Goal: Find specific page/section: Find specific page/section

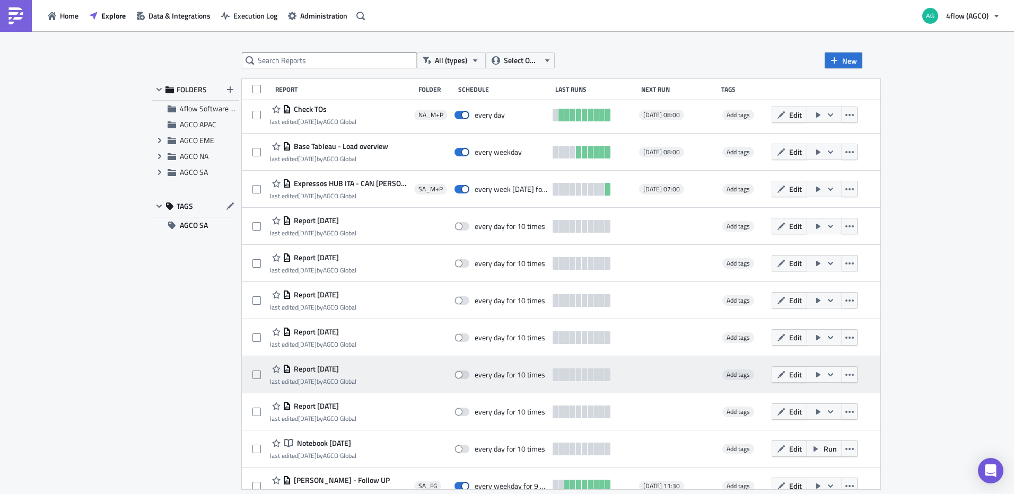
scroll to position [53, 0]
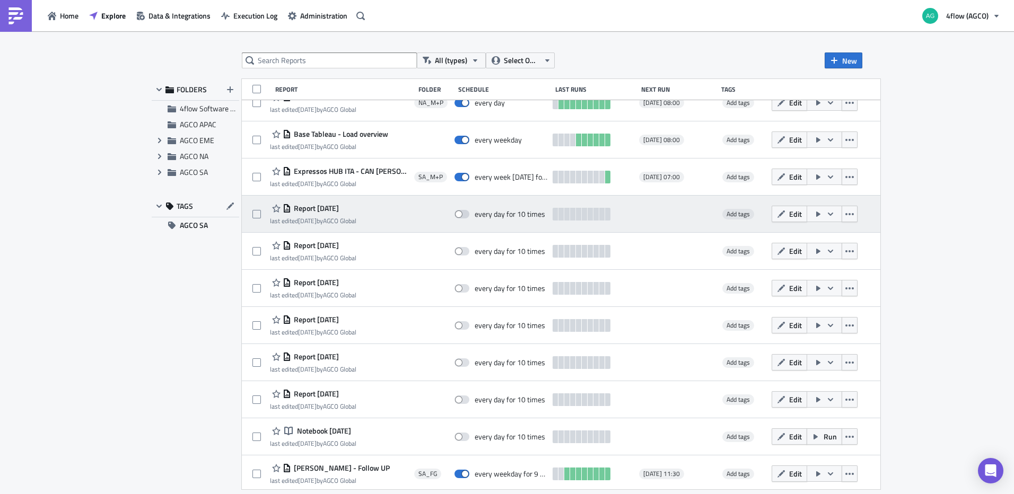
click at [339, 209] on span "Report [DATE]" at bounding box center [315, 209] width 48 height 10
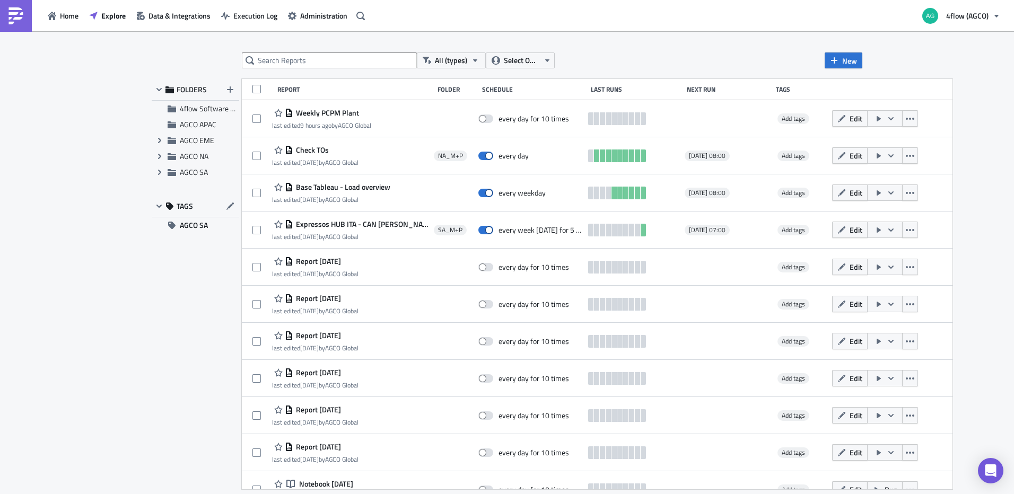
click at [494, 93] on div "Schedule" at bounding box center [533, 89] width 103 height 8
click at [508, 87] on div "Schedule" at bounding box center [533, 89] width 103 height 8
click at [537, 89] on div "Schedule" at bounding box center [533, 89] width 103 height 8
click at [473, 89] on div "Folder" at bounding box center [456, 89] width 39 height 8
drag, startPoint x: 424, startPoint y: 87, endPoint x: 314, endPoint y: 89, distance: 109.7
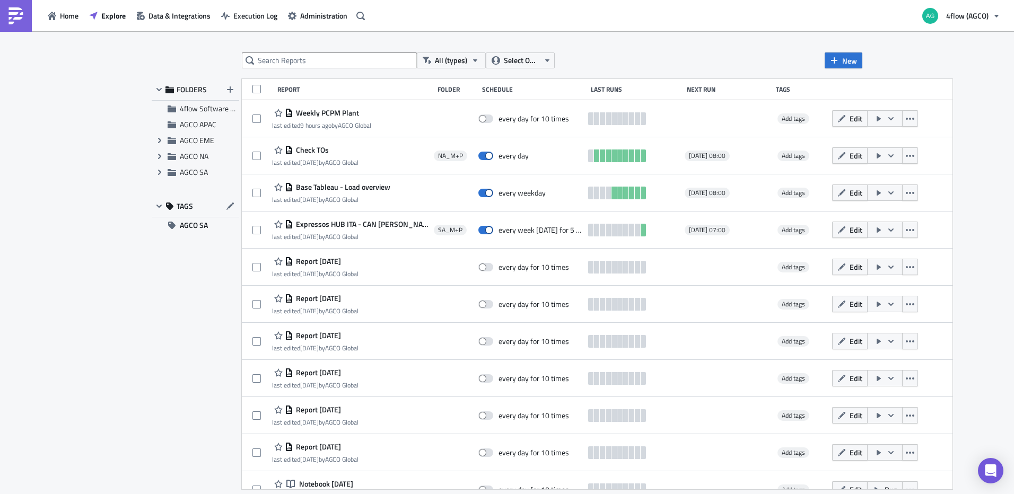
click at [420, 87] on div "Report" at bounding box center [354, 89] width 155 height 8
click at [310, 88] on div "Report" at bounding box center [354, 89] width 155 height 8
click at [469, 46] on div "All (types) Select Owner New FOLDERS 4flow Software KAM AGCO APAC Expand group …" at bounding box center [507, 263] width 1014 height 464
click at [467, 59] on button "All (types)" at bounding box center [451, 60] width 69 height 16
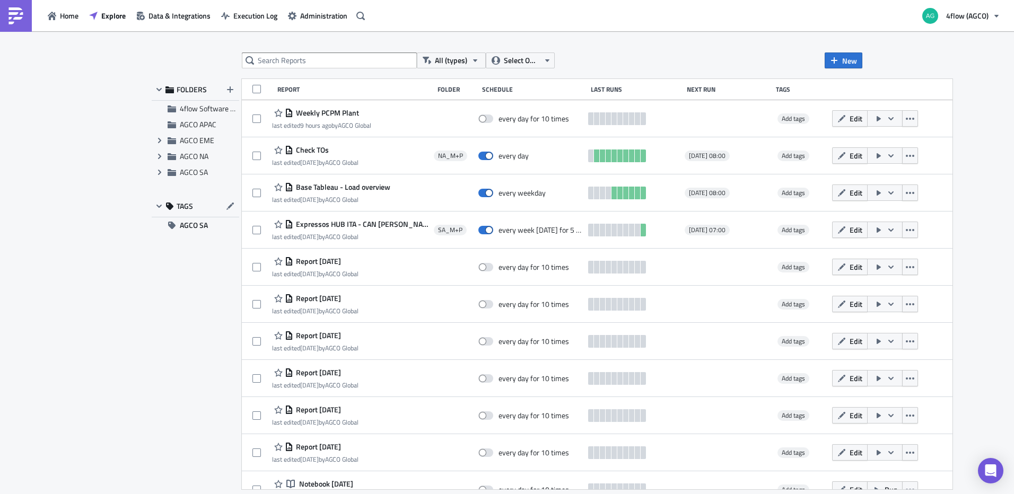
click at [289, 93] on div "Report" at bounding box center [354, 89] width 155 height 8
drag, startPoint x: 289, startPoint y: 93, endPoint x: 548, endPoint y: 87, distance: 258.2
click at [555, 86] on div "Schedule" at bounding box center [533, 89] width 103 height 8
click at [477, 89] on div "Report Folder Schedule Last Runs Next Run Tags" at bounding box center [597, 89] width 710 height 21
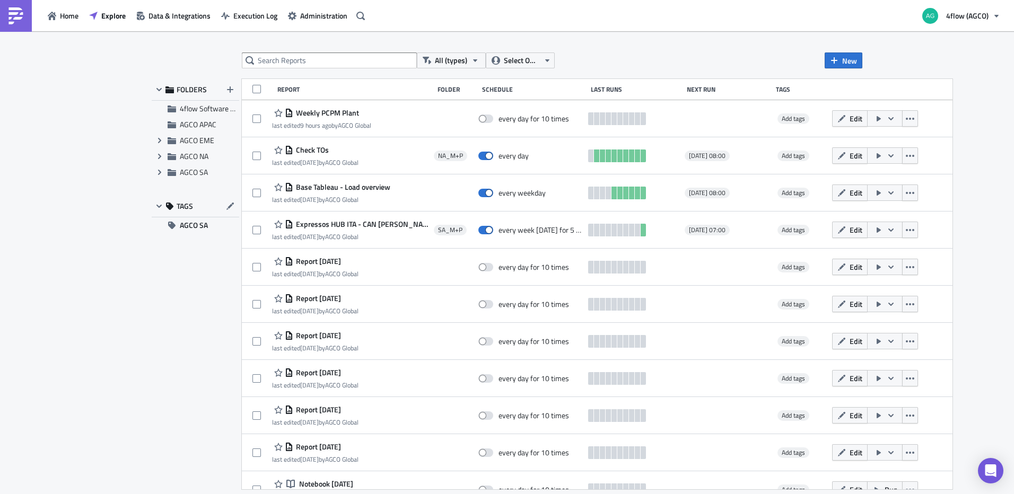
click at [595, 87] on div "Last Runs" at bounding box center [636, 89] width 91 height 8
click at [662, 89] on div "Last Runs" at bounding box center [636, 89] width 91 height 8
drag, startPoint x: 730, startPoint y: 91, endPoint x: 794, endPoint y: 90, distance: 63.6
click at [756, 90] on div "Next Run" at bounding box center [728, 89] width 84 height 8
click at [836, 84] on div "Report Folder Schedule Last Runs Next Run Tags" at bounding box center [597, 89] width 710 height 21
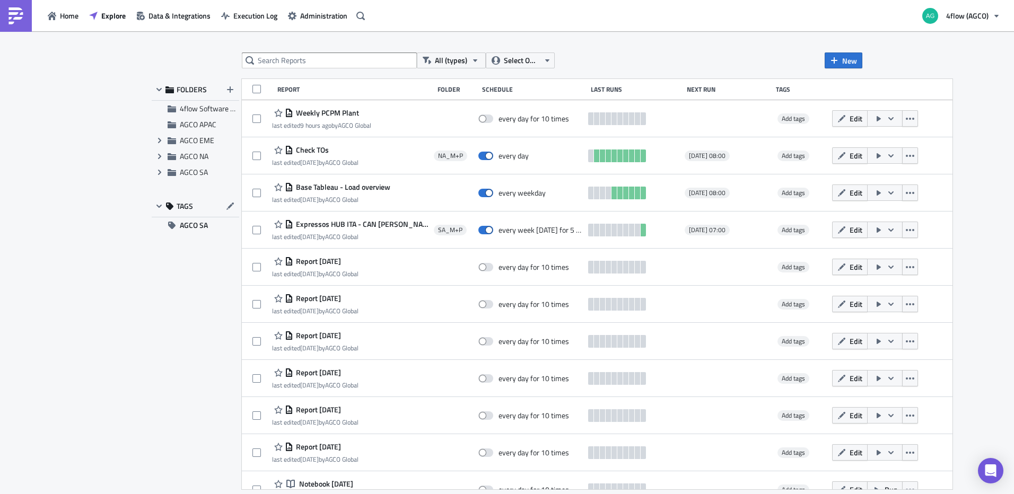
click at [771, 86] on div "Report Folder Schedule Last Runs Next Run Tags" at bounding box center [597, 89] width 710 height 21
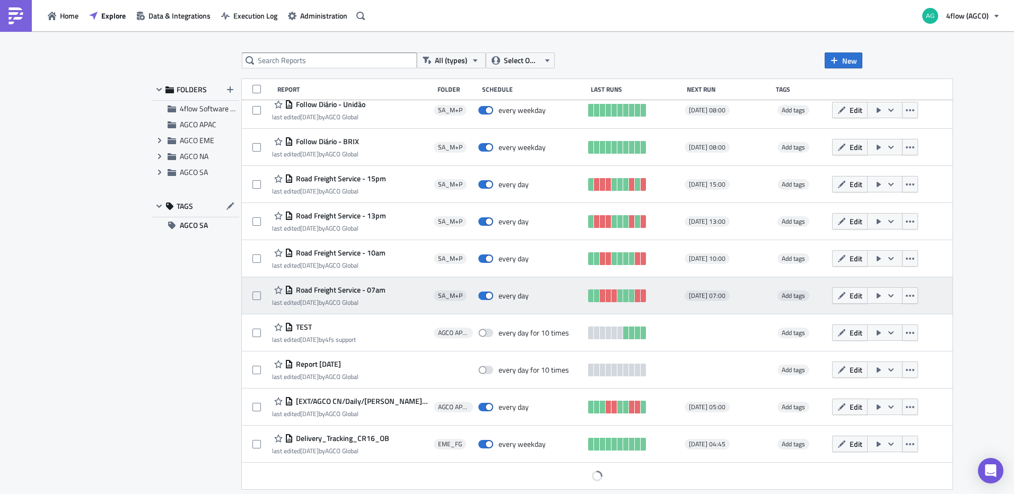
scroll to position [883, 0]
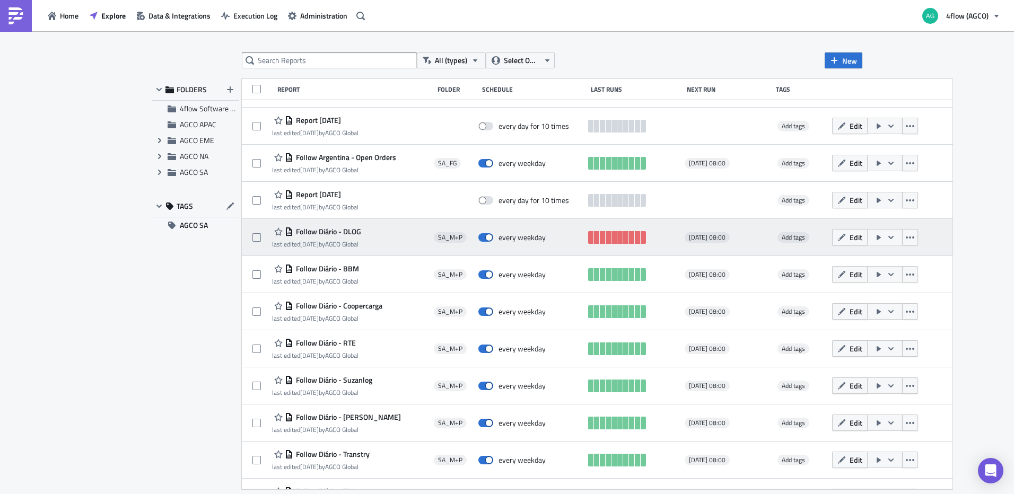
click at [351, 232] on span "Follow Diário - DLOG" at bounding box center [327, 232] width 68 height 10
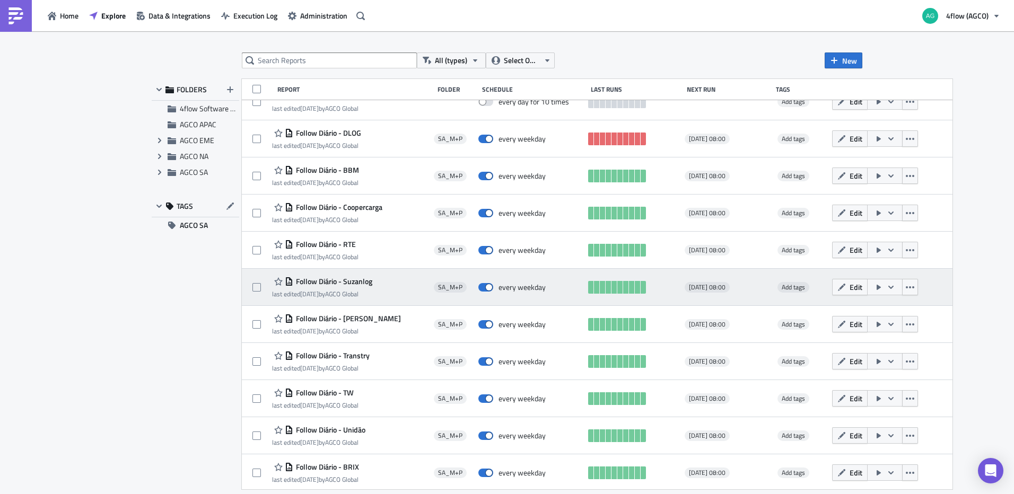
scroll to position [963, 0]
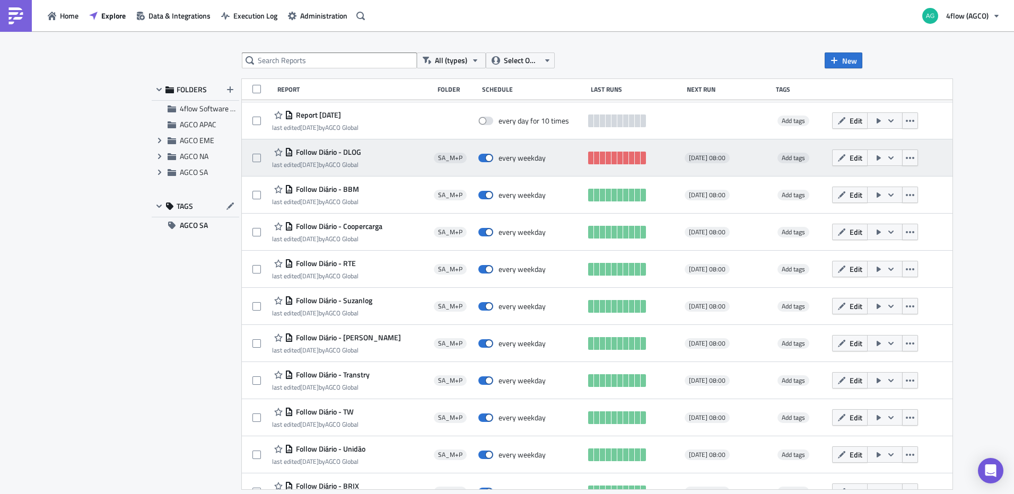
click at [357, 155] on span "Follow Diário - DLOG" at bounding box center [327, 152] width 68 height 10
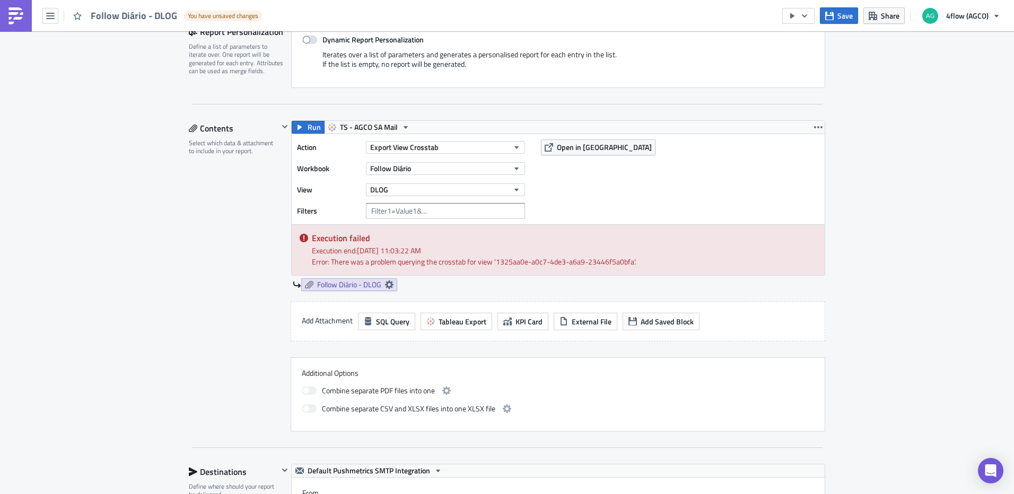
scroll to position [159, 0]
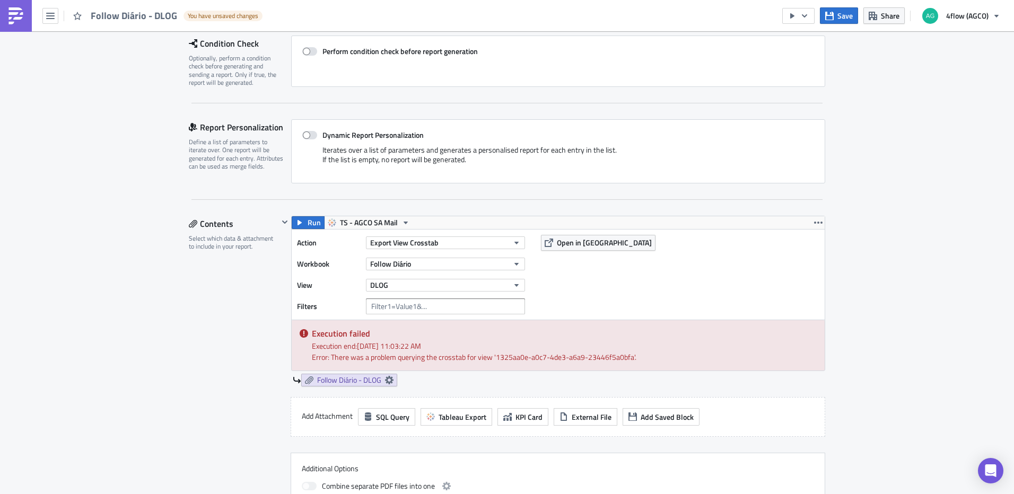
click at [583, 230] on div "Action Export View Crosstab Workbook Follow Diário View DLOG Filters Open in Ta…" at bounding box center [558, 275] width 533 height 90
click at [584, 246] on span "Open in Tableau" at bounding box center [604, 242] width 95 height 11
click at [71, 14] on button "button" at bounding box center [77, 16] width 16 height 16
click at [81, 17] on icon "button" at bounding box center [77, 16] width 8 height 8
click at [55, 18] on button "button" at bounding box center [50, 16] width 16 height 16
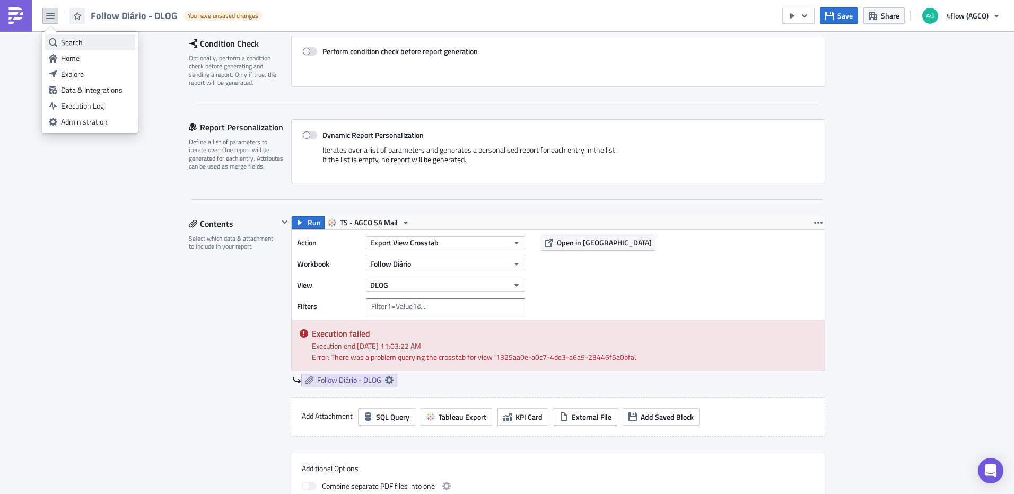
click at [91, 42] on div "Search" at bounding box center [96, 42] width 71 height 11
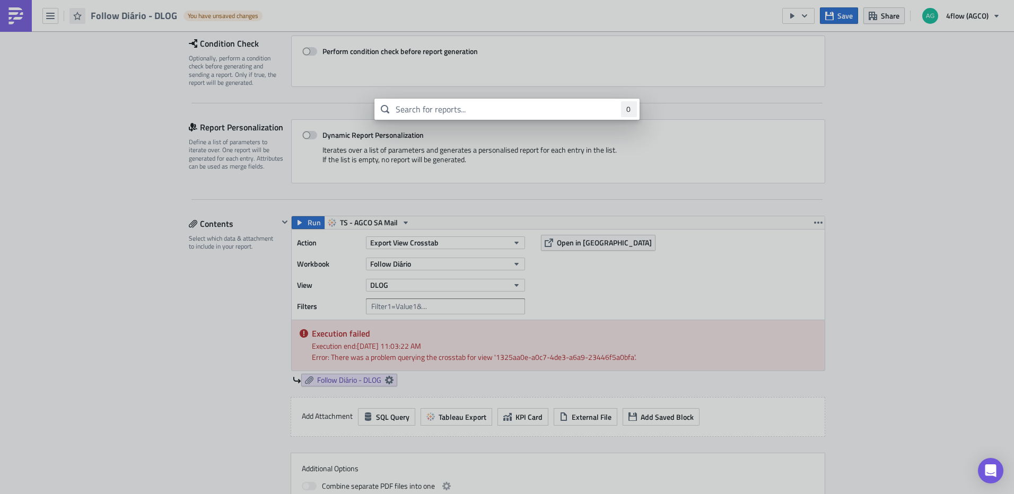
click at [50, 6] on body "Follow Diário - DLOG You have unsaved changes Save Share 4flow (AGCO) SA_M+P Ex…" at bounding box center [507, 248] width 1014 height 496
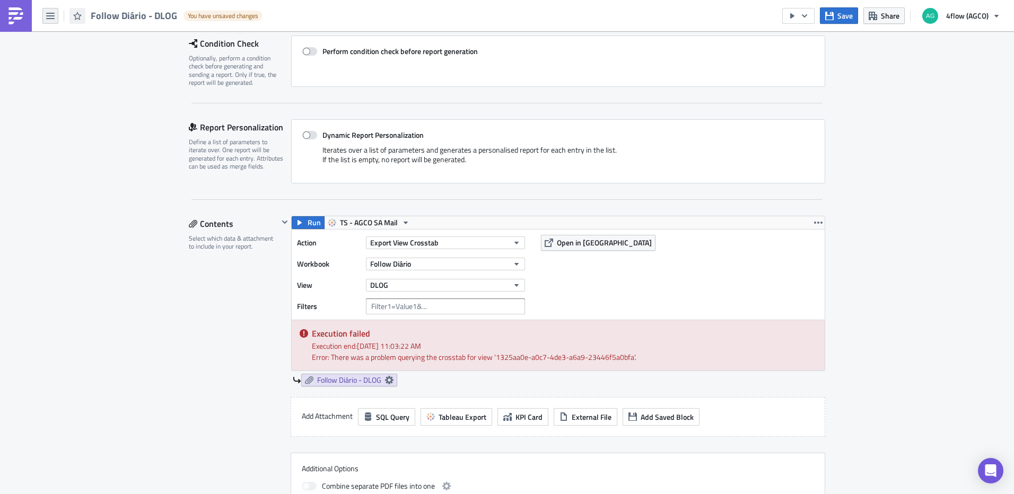
click at [54, 15] on icon "button" at bounding box center [50, 16] width 8 height 8
click at [76, 64] on link "Home" at bounding box center [90, 58] width 90 height 16
